Goal: Task Accomplishment & Management: Complete application form

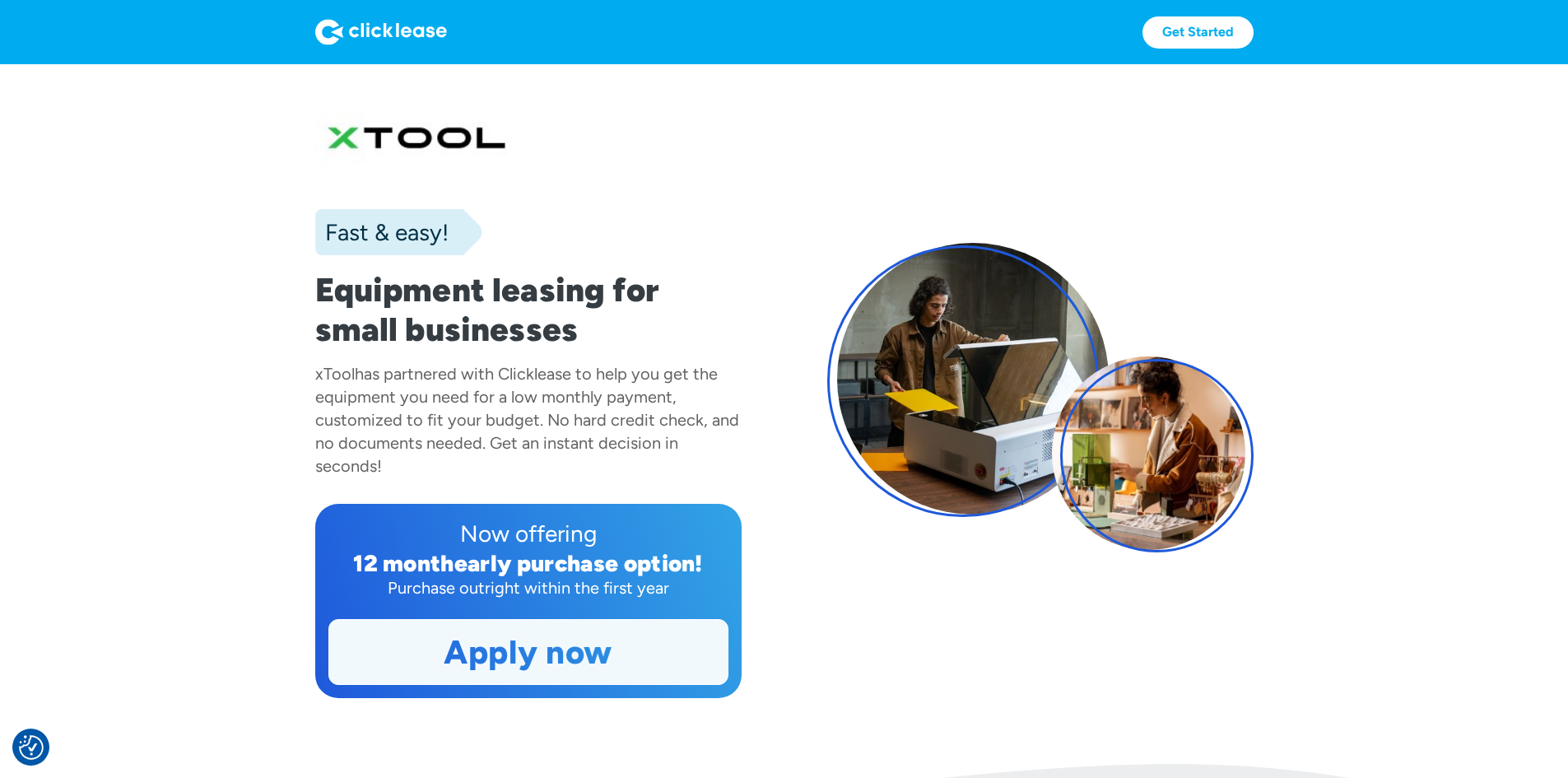
click at [587, 684] on link "Apply now" at bounding box center [528, 652] width 398 height 64
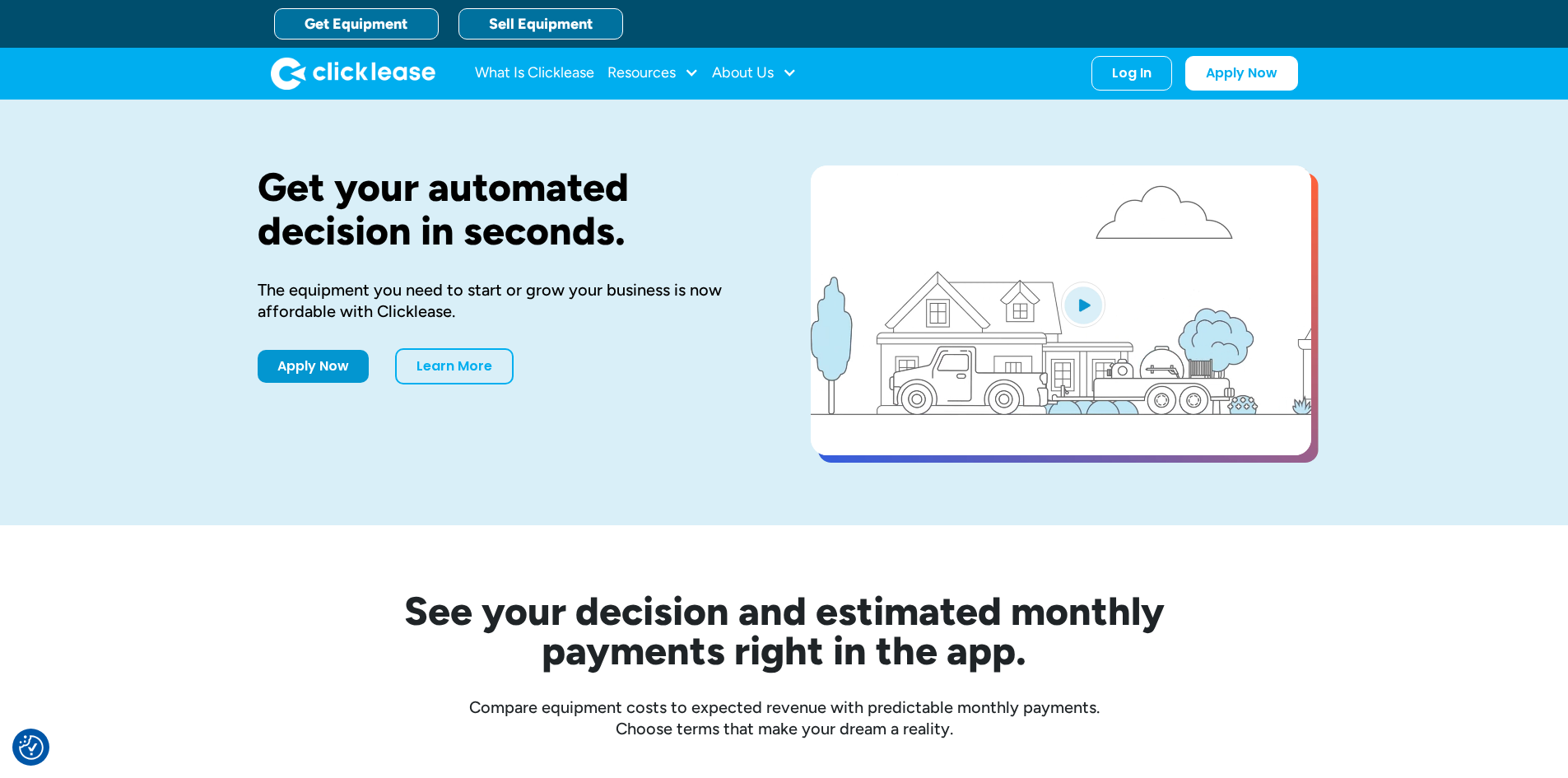
click at [529, 9] on link "Sell Equipment" at bounding box center [541, 24] width 165 height 31
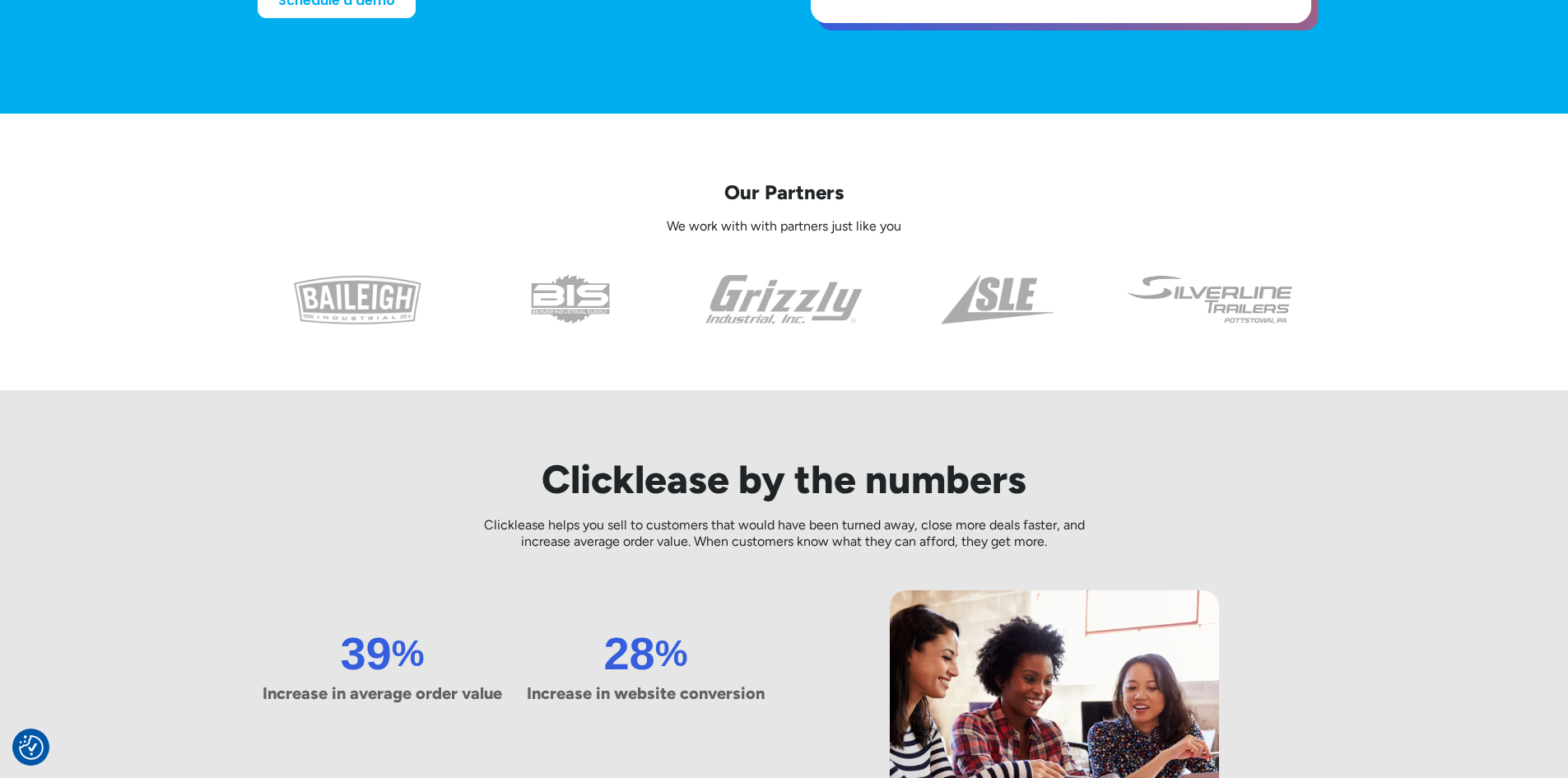
scroll to position [659, 0]
